Goal: Information Seeking & Learning: Learn about a topic

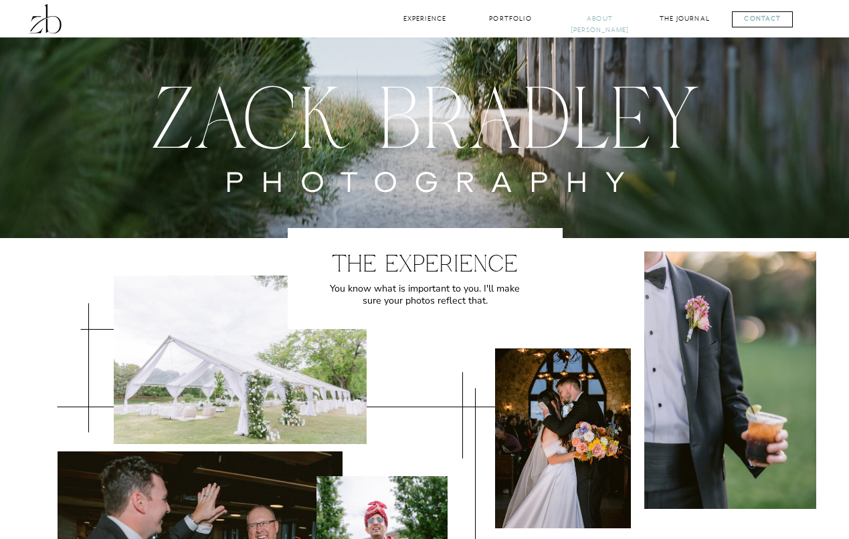
click at [601, 21] on nav "About [PERSON_NAME]" at bounding box center [600, 19] width 59 height 13
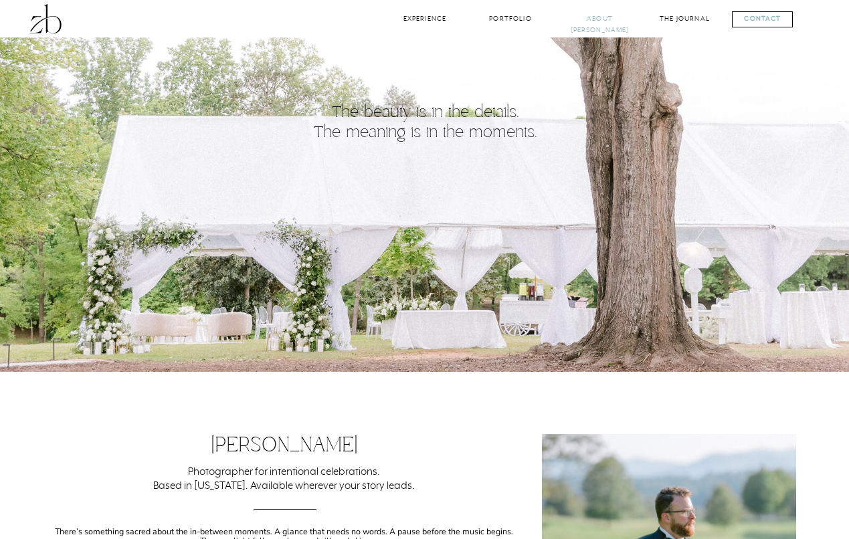
click at [598, 19] on nav "About [PERSON_NAME]" at bounding box center [600, 19] width 59 height 13
click at [33, 20] on div at bounding box center [45, 18] width 37 height 37
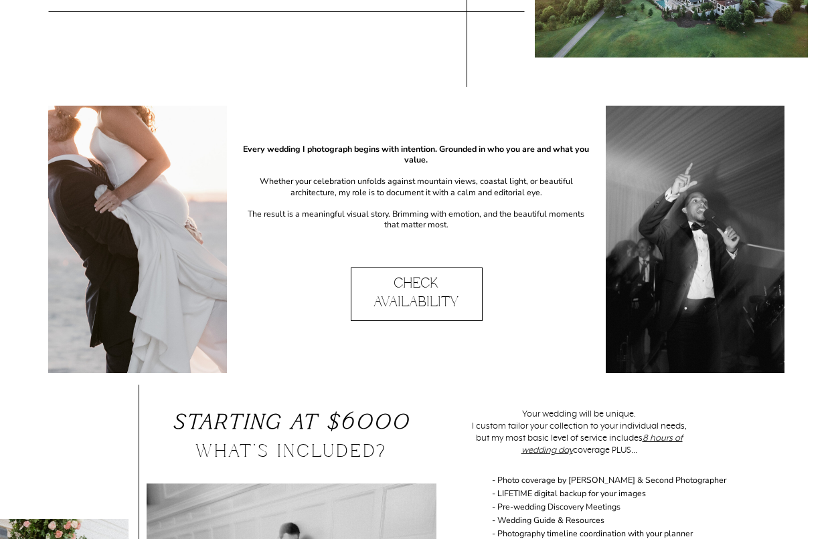
scroll to position [674, 0]
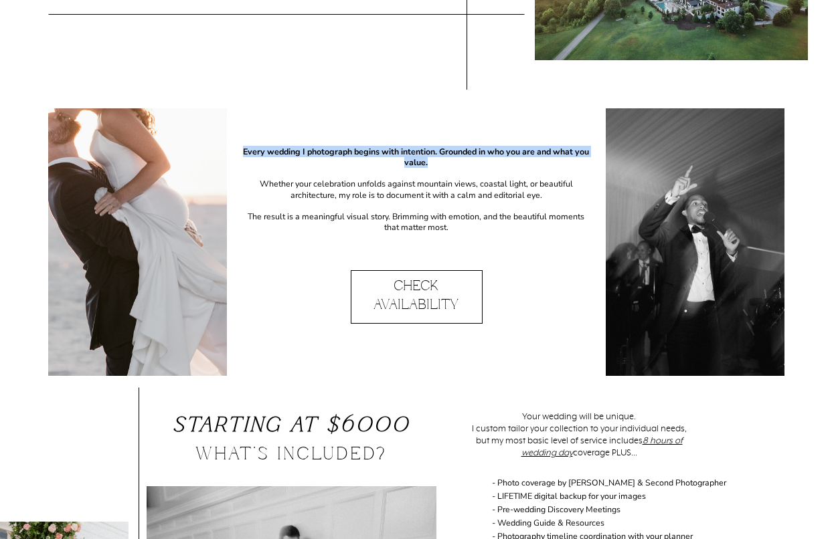
drag, startPoint x: 444, startPoint y: 166, endPoint x: 230, endPoint y: 150, distance: 215.4
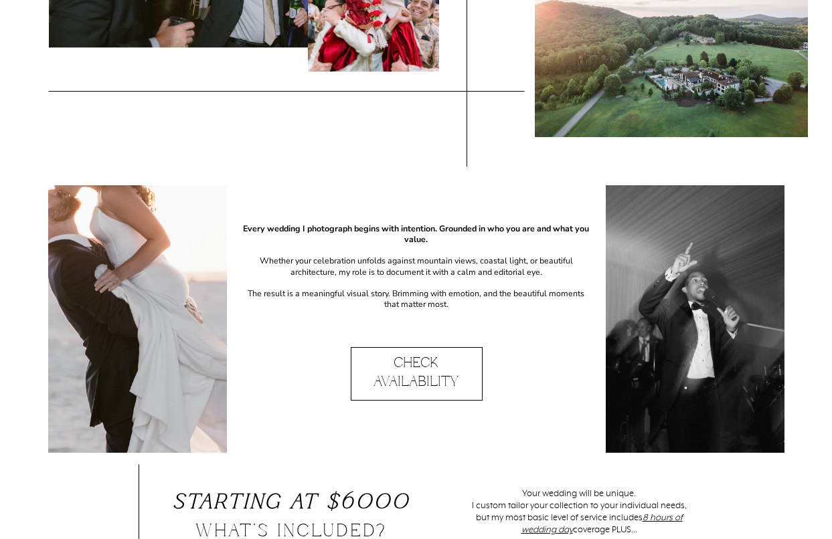
scroll to position [598, 0]
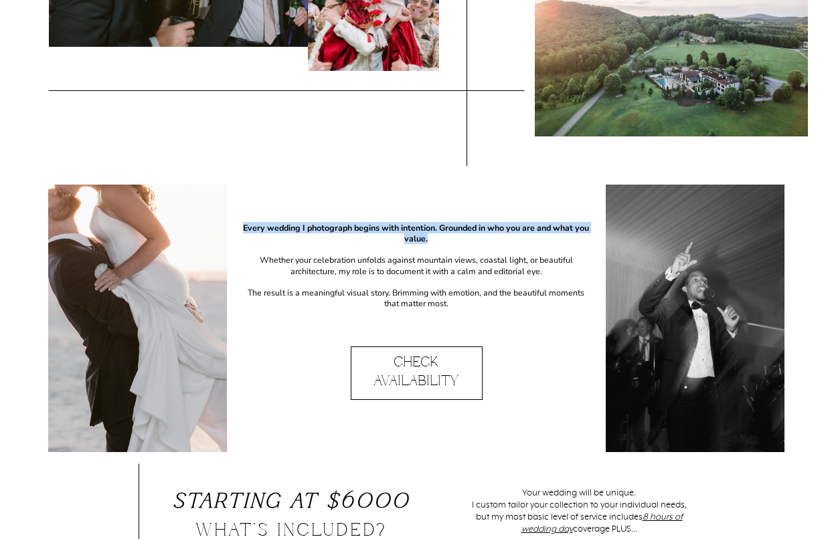
drag, startPoint x: 464, startPoint y: 241, endPoint x: 229, endPoint y: 228, distance: 235.9
copy b "Every wedding I photograph begins with intention. Grounded in who you are and w…"
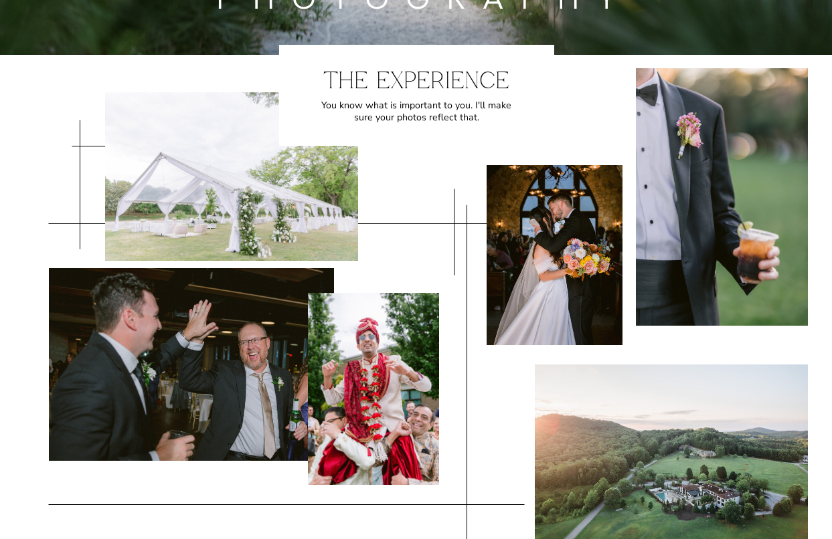
scroll to position [0, 0]
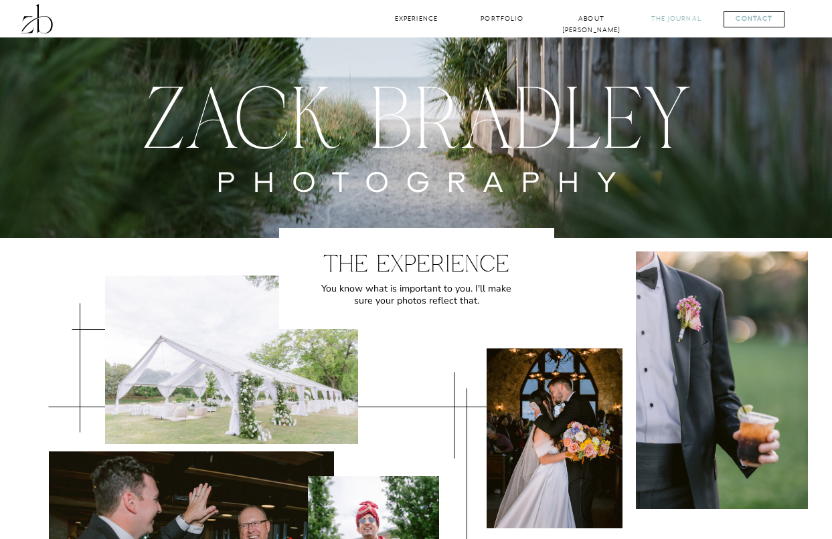
click at [677, 19] on nav "The Journal" at bounding box center [677, 19] width 58 height 13
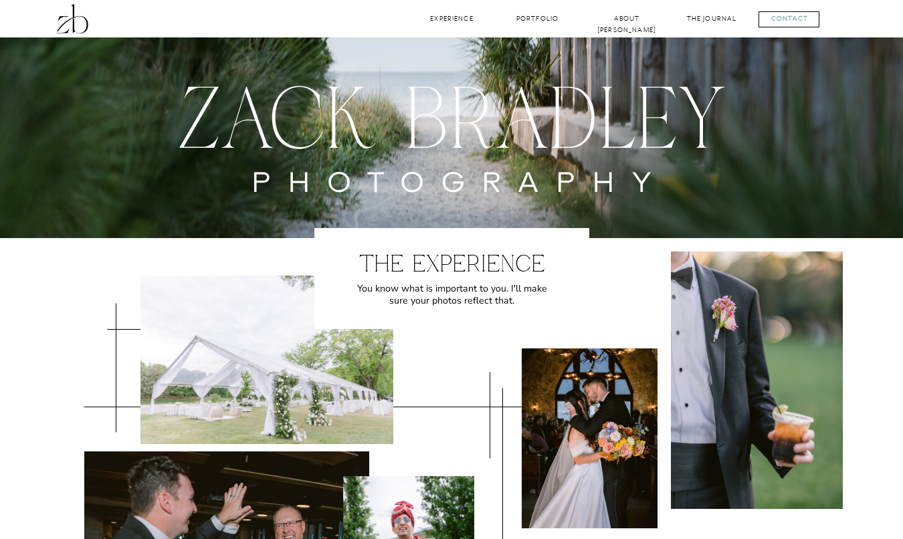
click at [58, 11] on div at bounding box center [72, 18] width 37 height 37
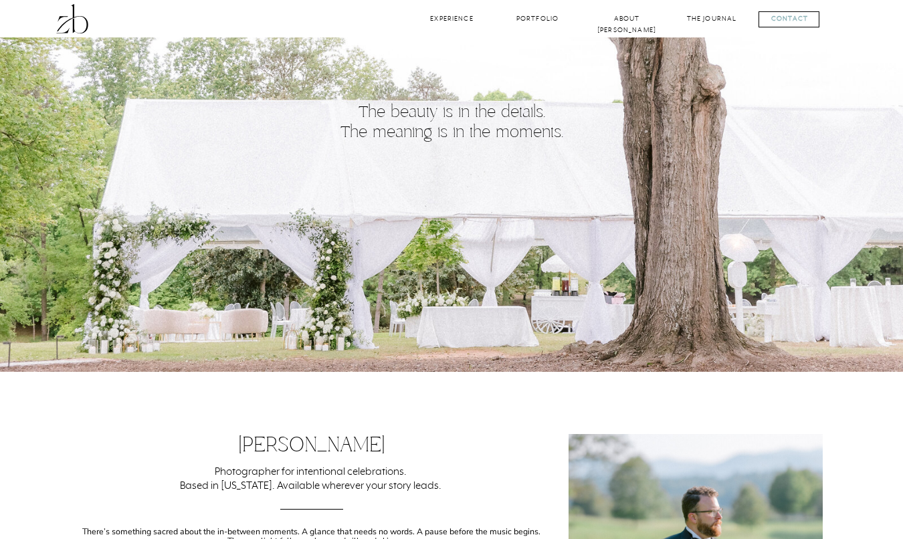
click at [76, 28] on div at bounding box center [72, 18] width 37 height 37
